Goal: Navigation & Orientation: Find specific page/section

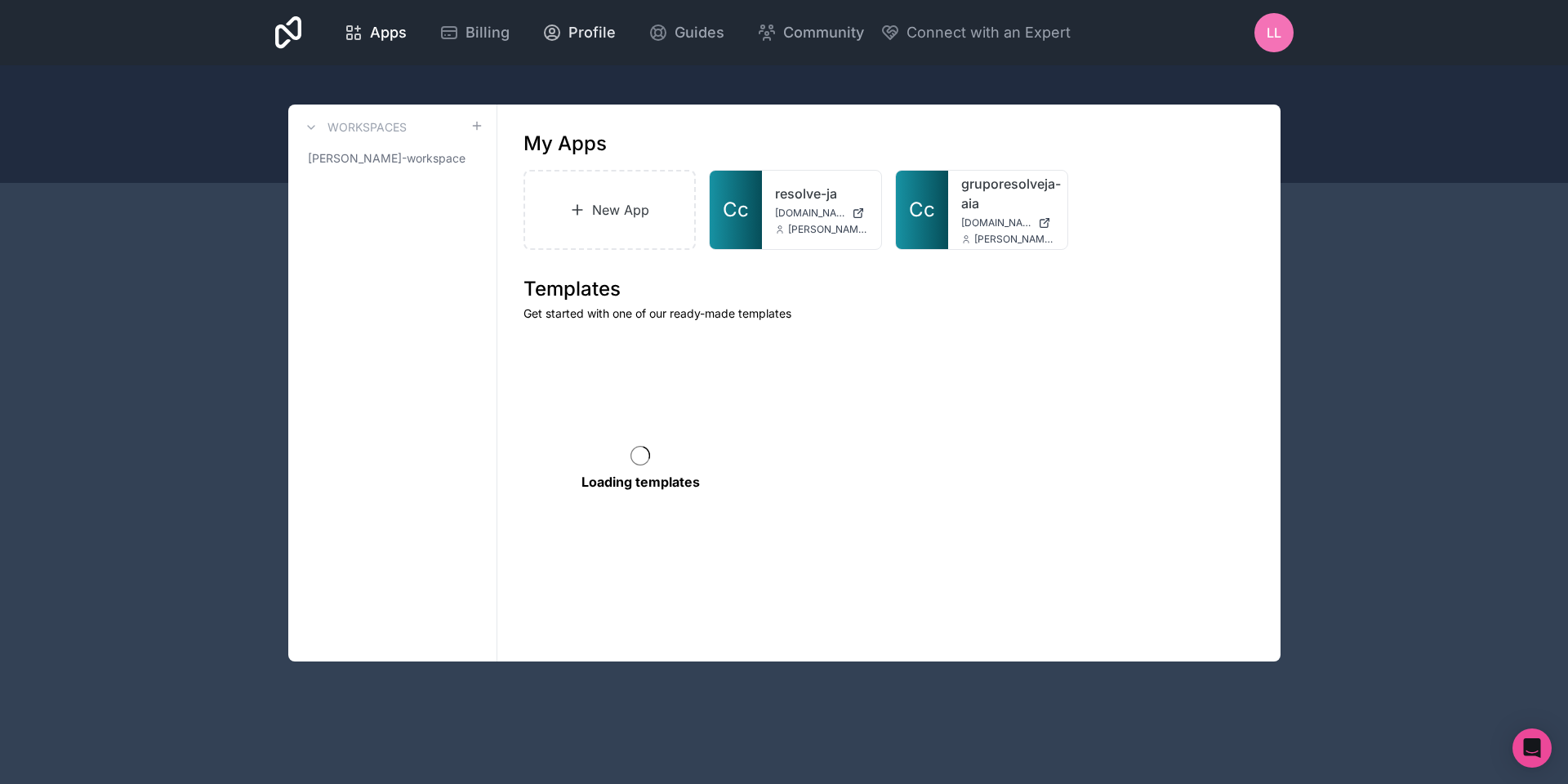
click at [582, 32] on span "Profile" at bounding box center [591, 32] width 47 height 23
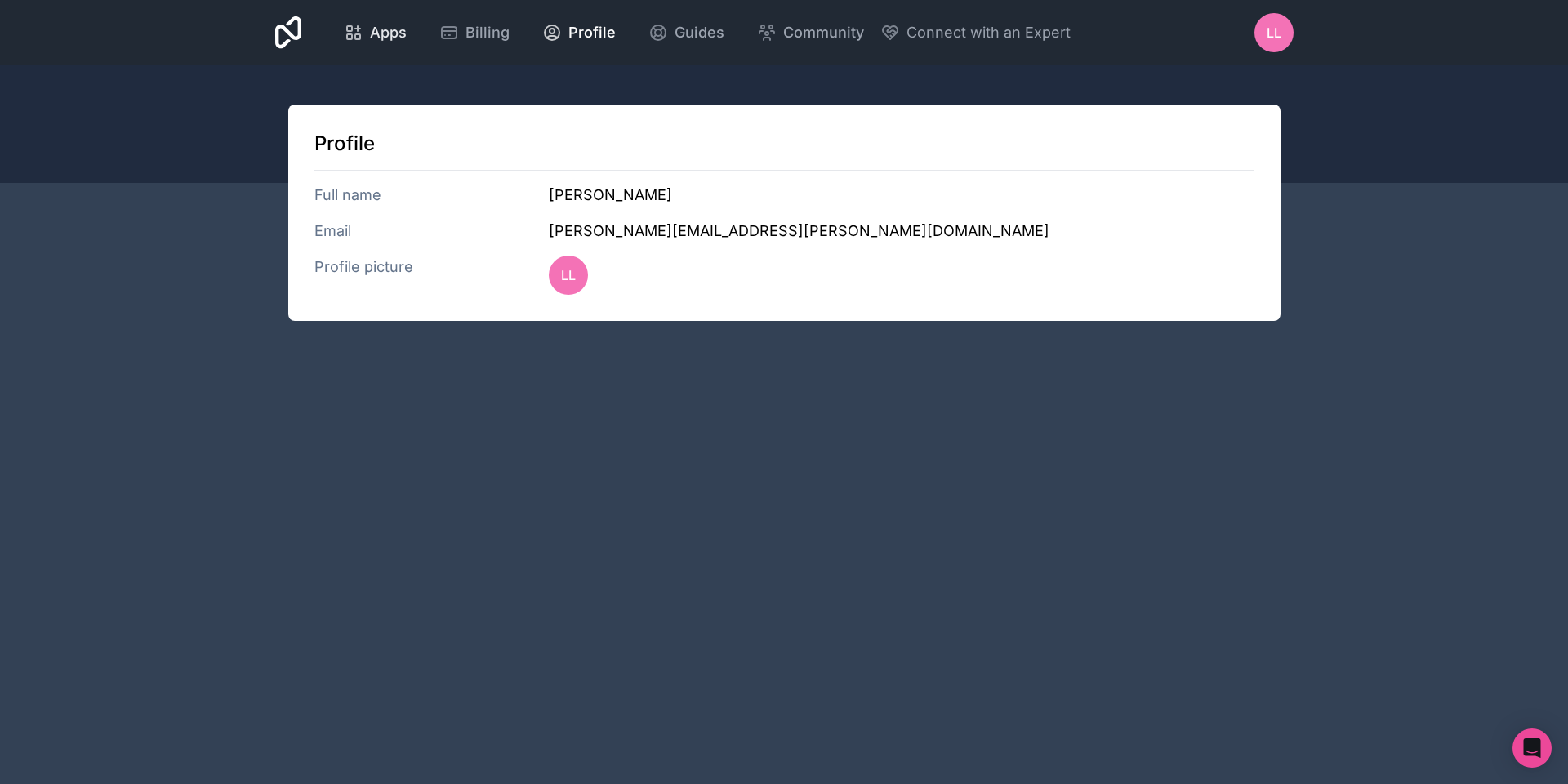
click at [408, 31] on link "Apps" at bounding box center [375, 32] width 89 height 36
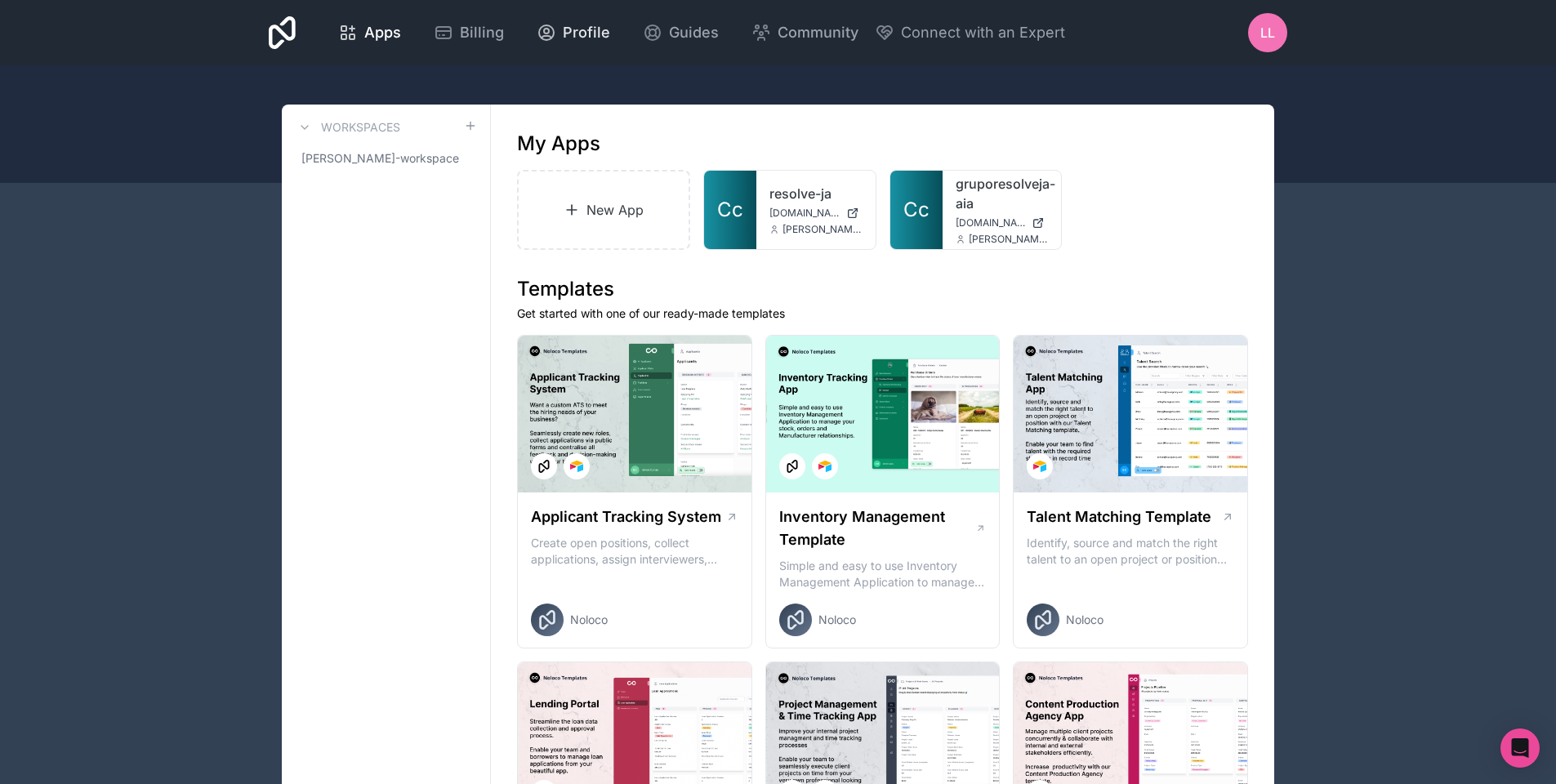
click at [586, 27] on span "Profile" at bounding box center [586, 32] width 47 height 23
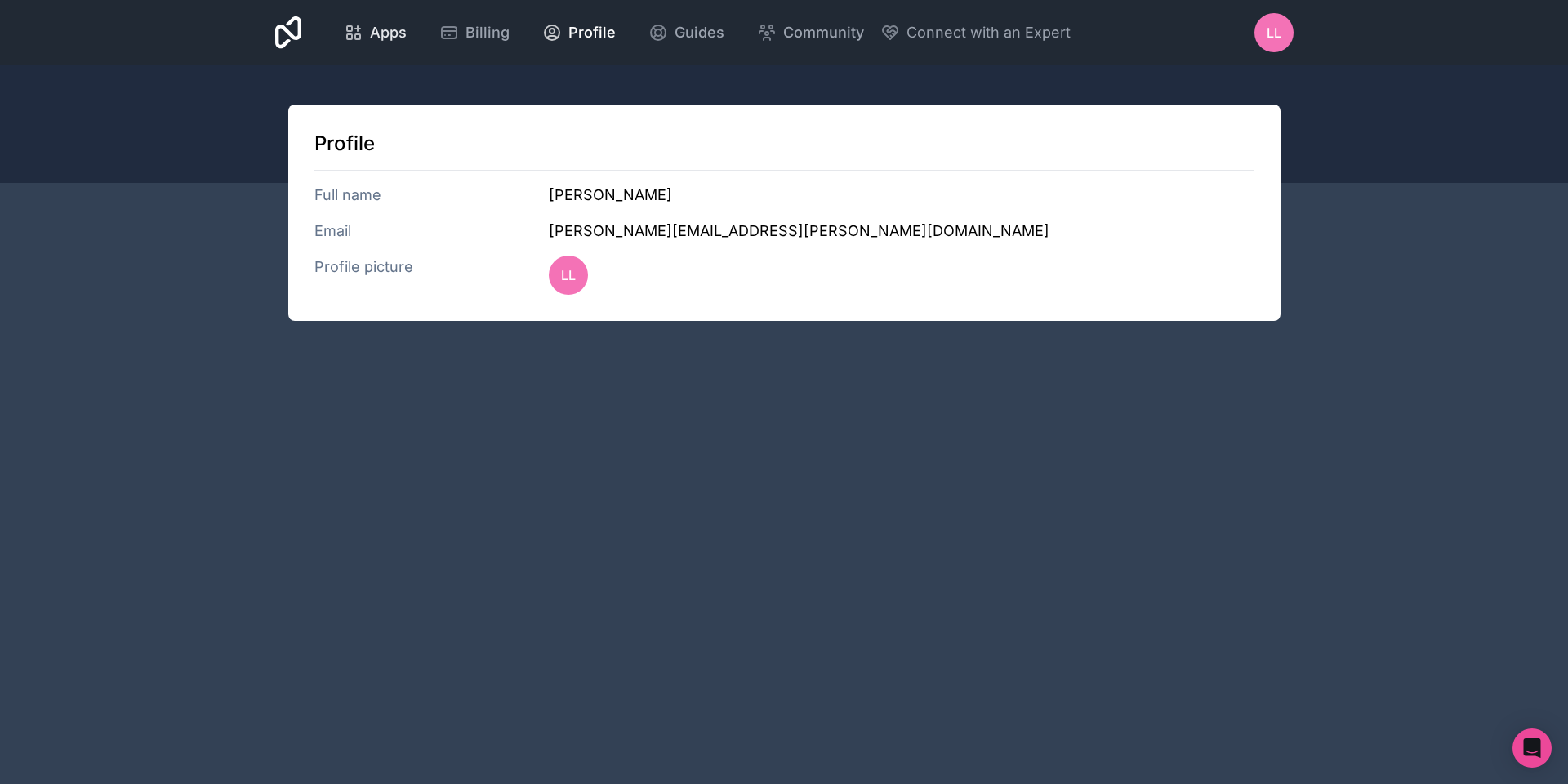
click at [376, 35] on span "Apps" at bounding box center [389, 32] width 37 height 23
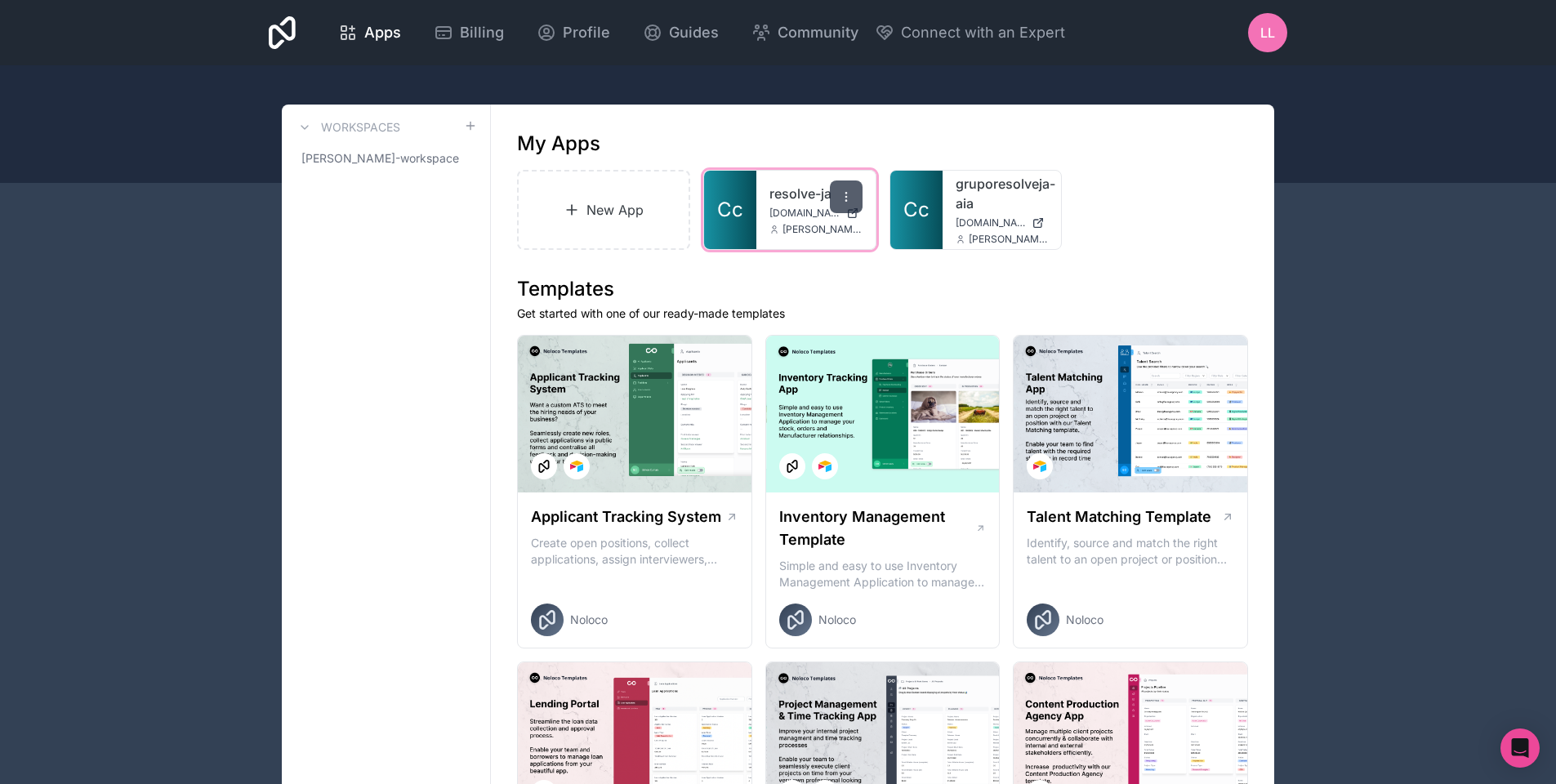
click at [833, 207] on div at bounding box center [845, 196] width 32 height 32
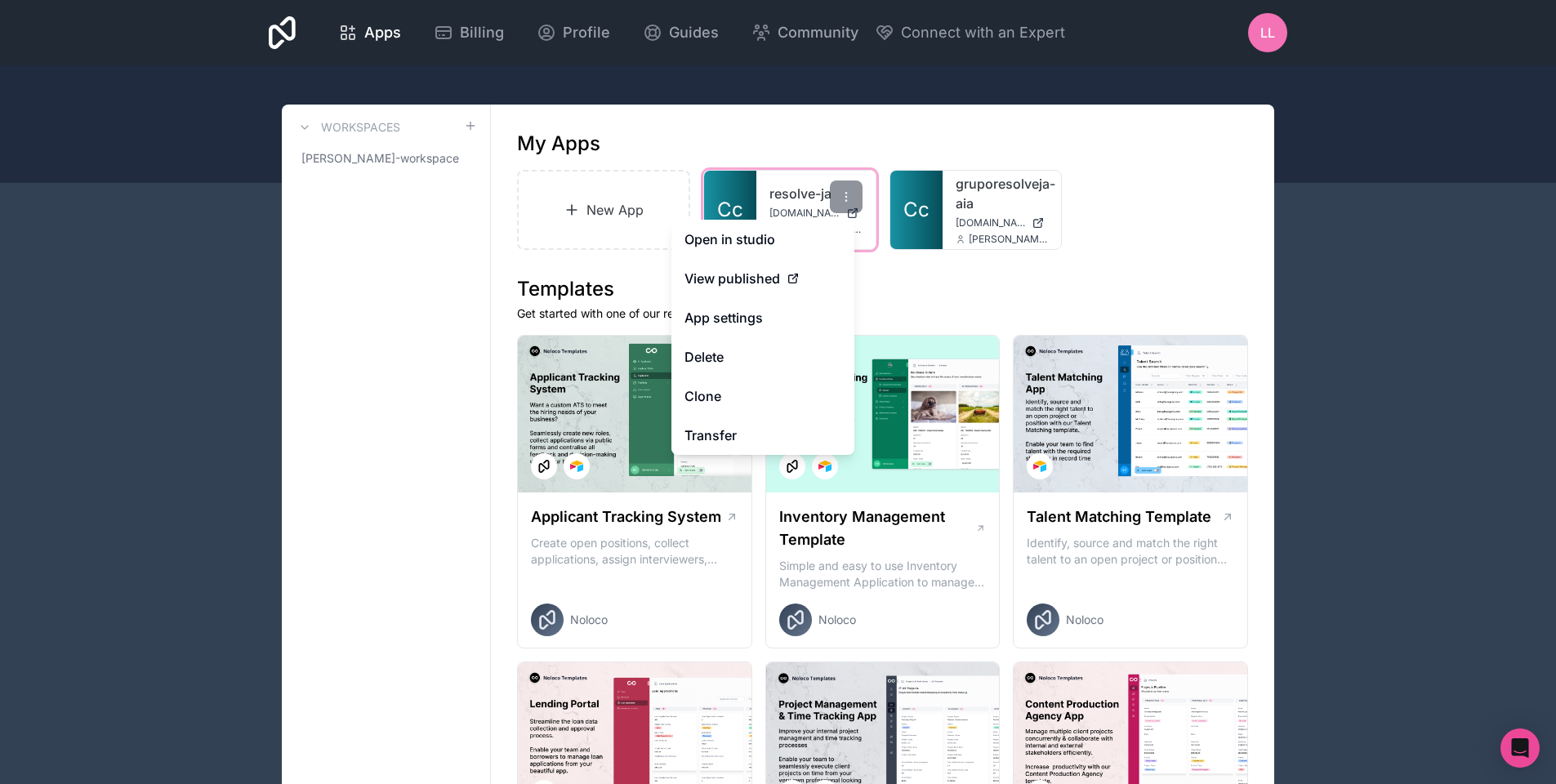
click at [784, 196] on link "resolve-ja" at bounding box center [816, 193] width 93 height 19
